Goal: Entertainment & Leisure: Consume media (video, audio)

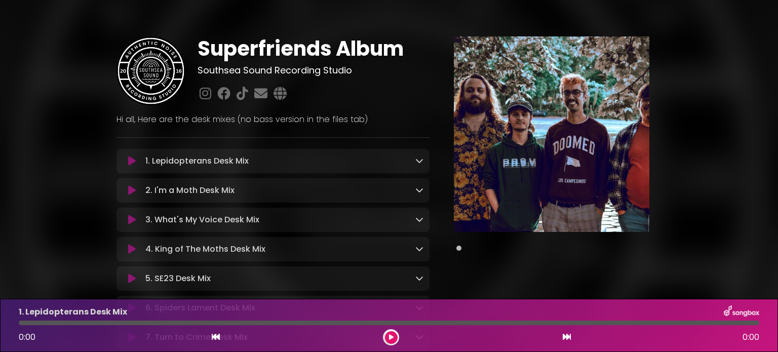
click at [34, 156] on div "Superfriends Album Southsea Sound Recording Studio ×" at bounding box center [389, 293] width 778 height 562
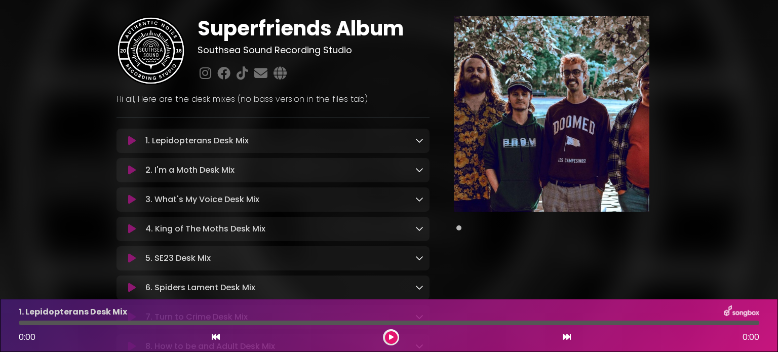
scroll to position [61, 0]
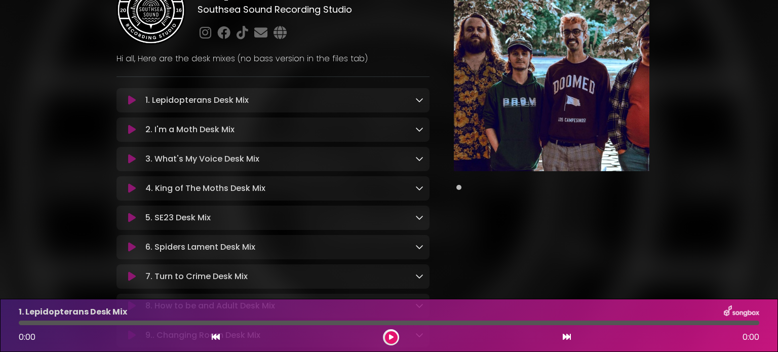
click at [130, 246] on icon at bounding box center [132, 247] width 8 height 10
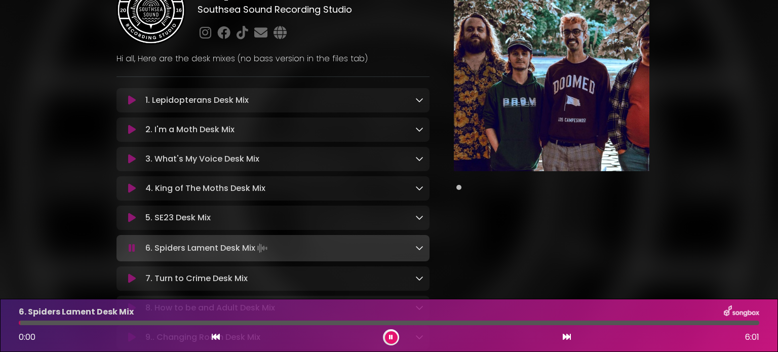
click at [131, 188] on icon at bounding box center [132, 188] width 8 height 10
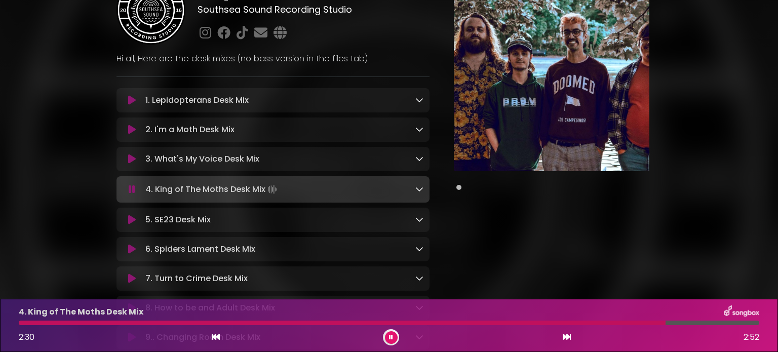
click at [132, 220] on icon at bounding box center [132, 220] width 8 height 10
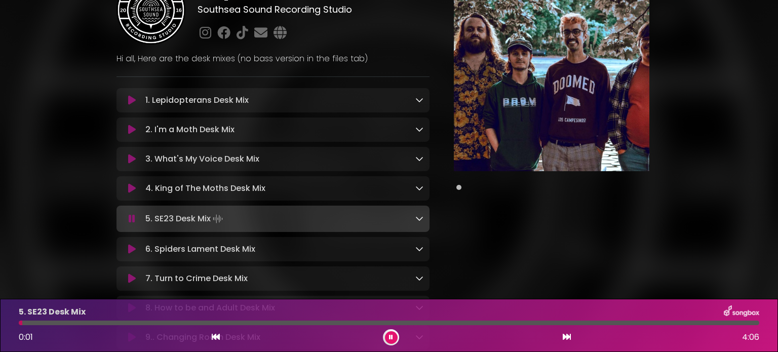
click at [131, 247] on icon at bounding box center [132, 249] width 8 height 10
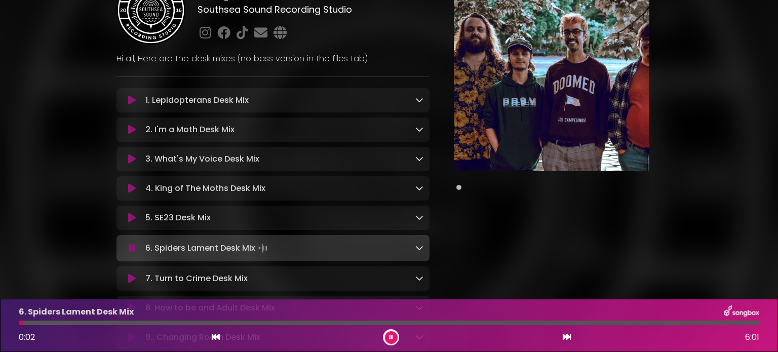
click at [208, 319] on div "6. Spiders Lament Desk Mix 0:02 6:01" at bounding box center [389, 325] width 752 height 40
click at [196, 322] on div at bounding box center [389, 322] width 740 height 5
click at [251, 323] on div at bounding box center [389, 322] width 740 height 5
click at [278, 322] on div at bounding box center [389, 322] width 740 height 5
click at [314, 322] on div at bounding box center [389, 322] width 740 height 5
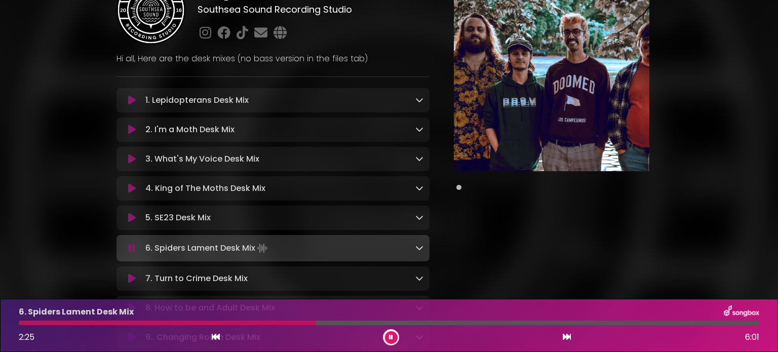
click at [338, 321] on div at bounding box center [389, 322] width 740 height 5
click at [386, 321] on div at bounding box center [389, 322] width 740 height 5
click at [431, 323] on div at bounding box center [389, 322] width 740 height 5
click at [414, 324] on div at bounding box center [236, 322] width 435 height 5
drag, startPoint x: 362, startPoint y: 320, endPoint x: 348, endPoint y: 322, distance: 13.8
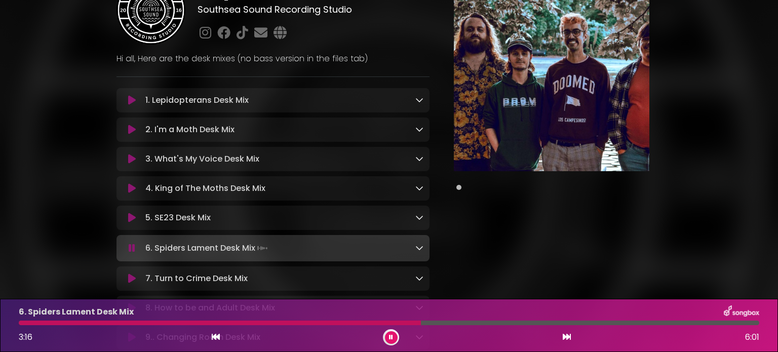
click at [348, 322] on div at bounding box center [220, 322] width 402 height 5
click at [36, 212] on div "Superfriends Album Southsea Sound Recording Studio ×" at bounding box center [389, 233] width 778 height 564
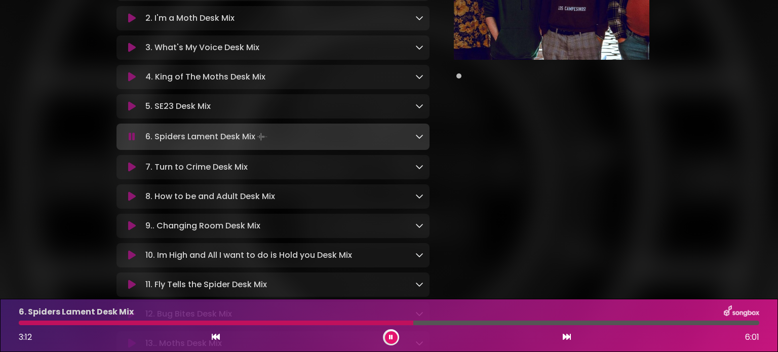
scroll to position [182, 0]
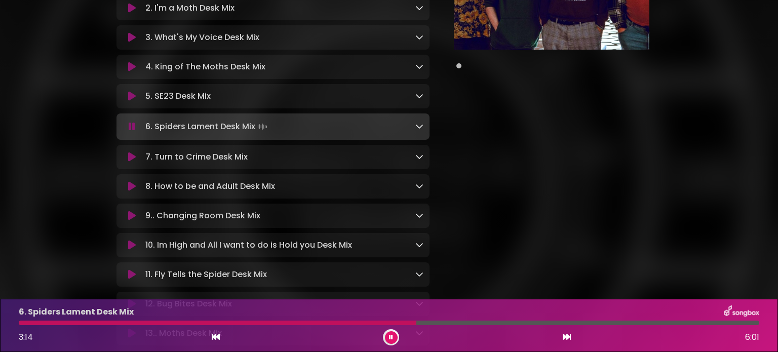
click at [131, 159] on icon at bounding box center [132, 157] width 8 height 10
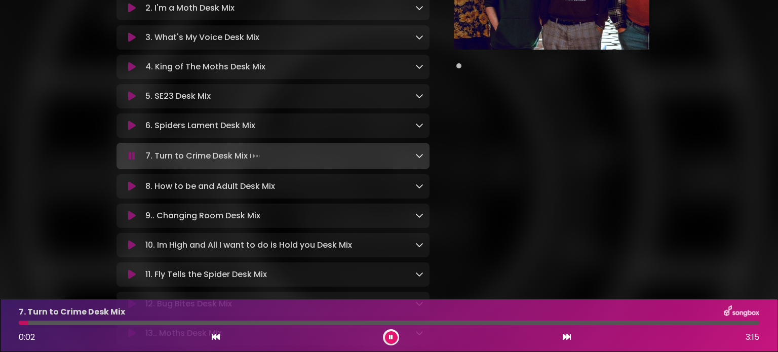
click at [135, 323] on div at bounding box center [389, 322] width 740 height 5
click at [211, 323] on div at bounding box center [389, 322] width 740 height 5
click at [331, 324] on div at bounding box center [389, 322] width 740 height 5
click at [528, 319] on div "7. Turn to Crime Desk Mix 1:23 3:15" at bounding box center [389, 325] width 752 height 40
click at [528, 319] on div "7. Turn to Crime Desk Mix 1:24 3:15" at bounding box center [389, 325] width 752 height 40
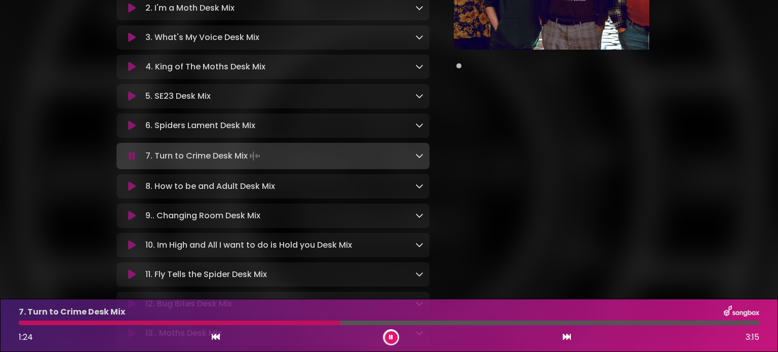
click at [524, 323] on div at bounding box center [389, 322] width 740 height 5
click at [133, 218] on icon at bounding box center [132, 216] width 8 height 10
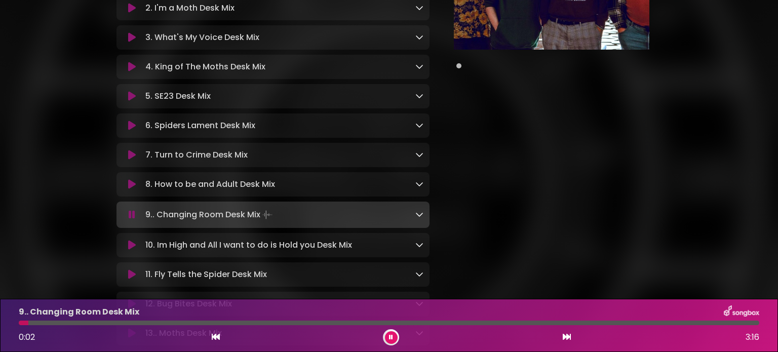
click at [105, 319] on div "9.. Changing Room Desk Mix 0:02 3:16" at bounding box center [389, 325] width 752 height 40
click at [104, 323] on div at bounding box center [389, 322] width 740 height 5
click at [137, 323] on div at bounding box center [389, 322] width 740 height 5
click at [158, 323] on div at bounding box center [389, 322] width 740 height 5
click at [183, 322] on div at bounding box center [389, 322] width 740 height 5
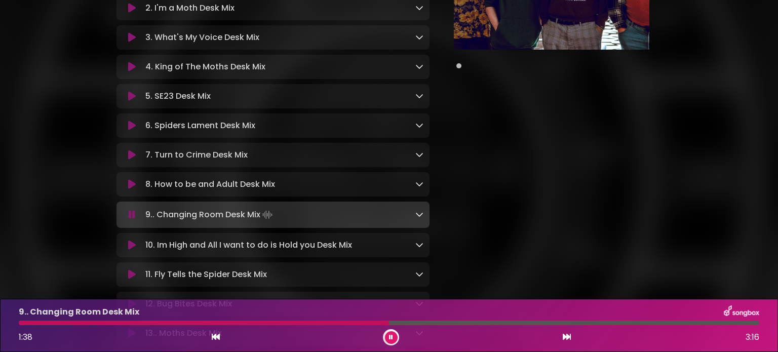
click at [12, 202] on div "Superfriends Album Southsea Sound Recording Studio ×" at bounding box center [389, 112] width 778 height 564
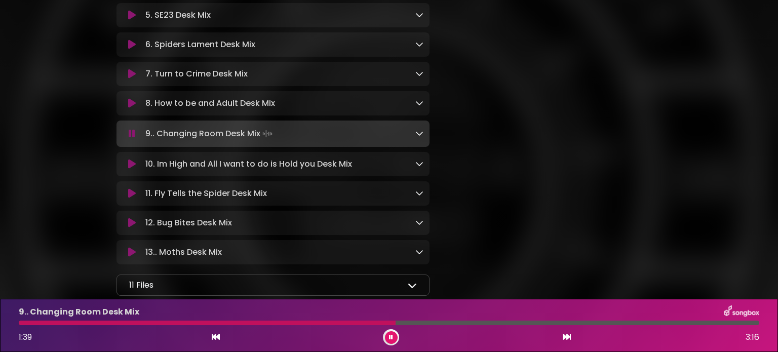
scroll to position [243, 0]
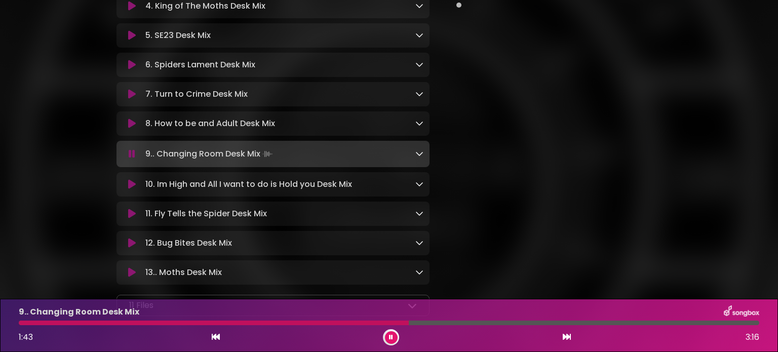
click at [132, 187] on icon at bounding box center [132, 184] width 8 height 10
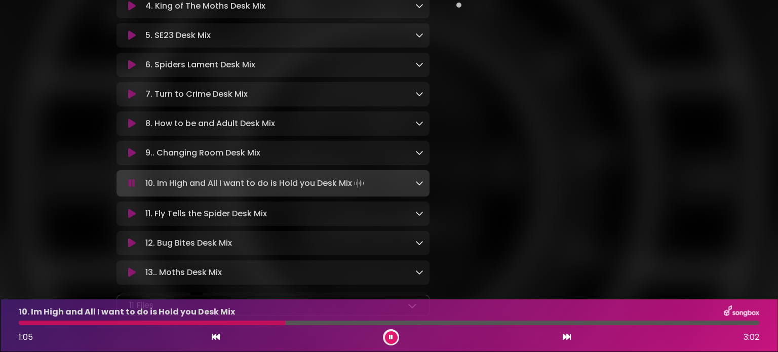
drag, startPoint x: 370, startPoint y: 320, endPoint x: 394, endPoint y: 324, distance: 24.2
click at [394, 324] on div at bounding box center [389, 322] width 740 height 5
click at [132, 158] on icon at bounding box center [132, 153] width 8 height 10
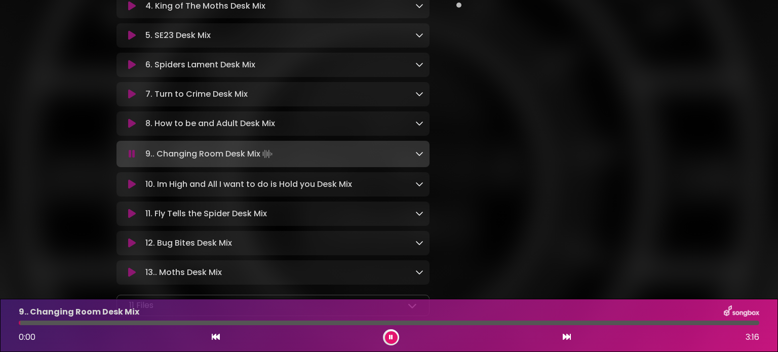
click at [130, 185] on icon at bounding box center [132, 184] width 8 height 10
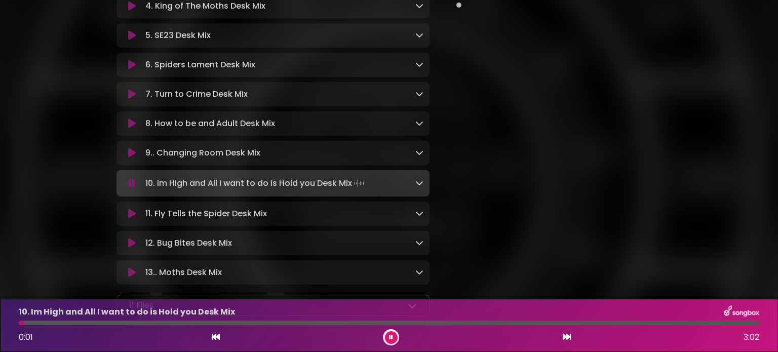
click at [418, 186] on icon at bounding box center [419, 183] width 8 height 8
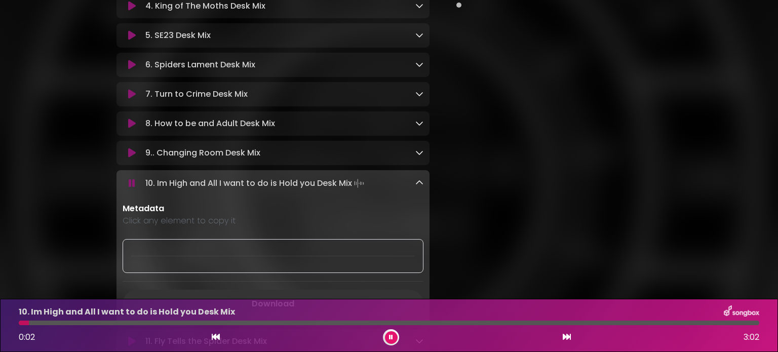
click at [32, 191] on div "Superfriends Album Southsea Sound Recording Studio ×" at bounding box center [389, 114] width 778 height 691
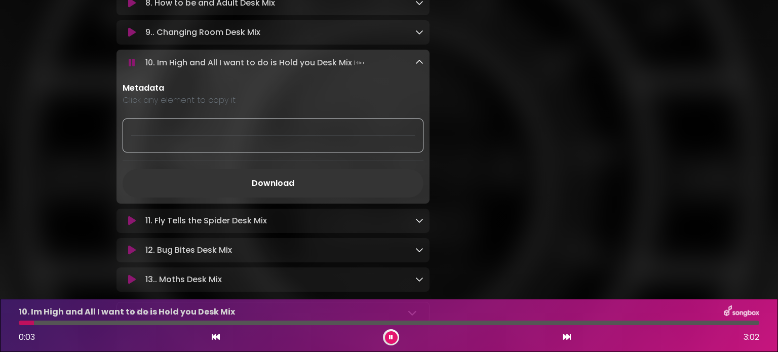
scroll to position [364, 0]
click at [472, 321] on div at bounding box center [389, 322] width 740 height 5
click at [391, 321] on div at bounding box center [254, 322] width 471 height 5
click at [367, 319] on div "10. Im High and All I want to do is Hold you Desk Mix 1:33 3:02" at bounding box center [389, 325] width 752 height 40
click at [352, 320] on div "10. Im High and All I want to do is Hold you Desk Mix 1:33 3:02" at bounding box center [389, 325] width 752 height 40
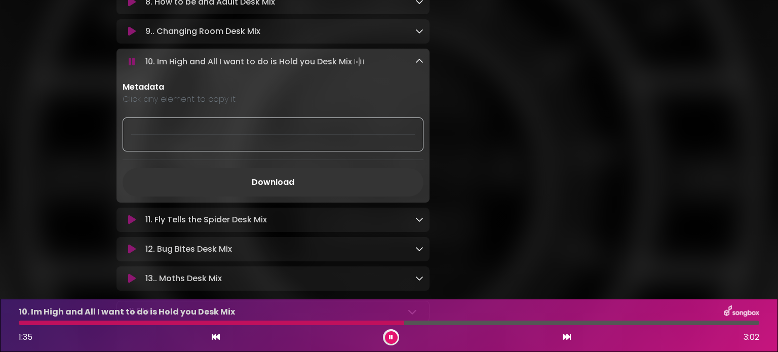
click at [346, 321] on div at bounding box center [211, 322] width 385 height 5
